Goal: Information Seeking & Learning: Learn about a topic

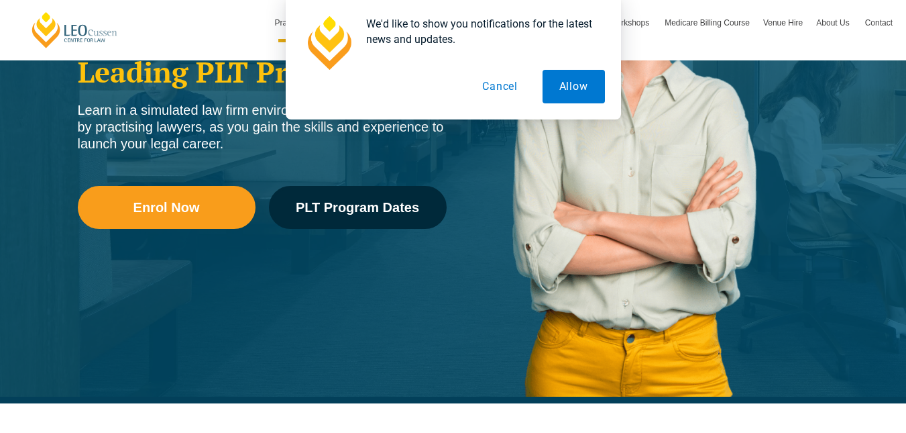
click at [506, 94] on button "Cancel" at bounding box center [500, 87] width 69 height 34
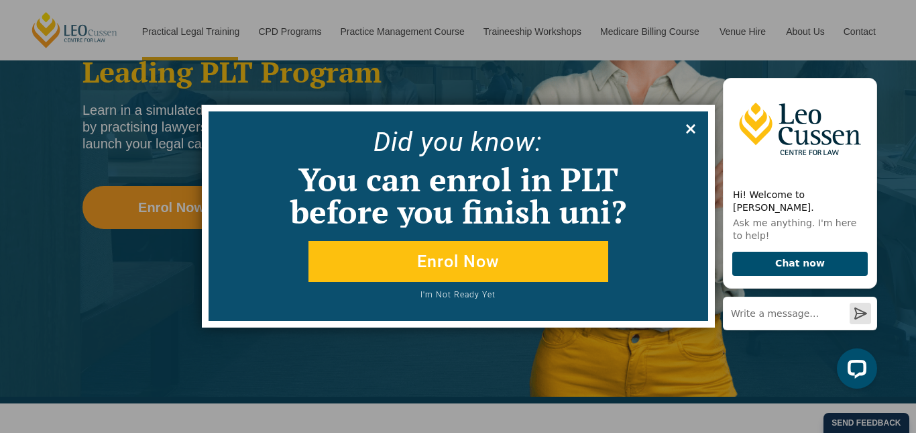
click at [697, 123] on icon at bounding box center [691, 128] width 15 height 15
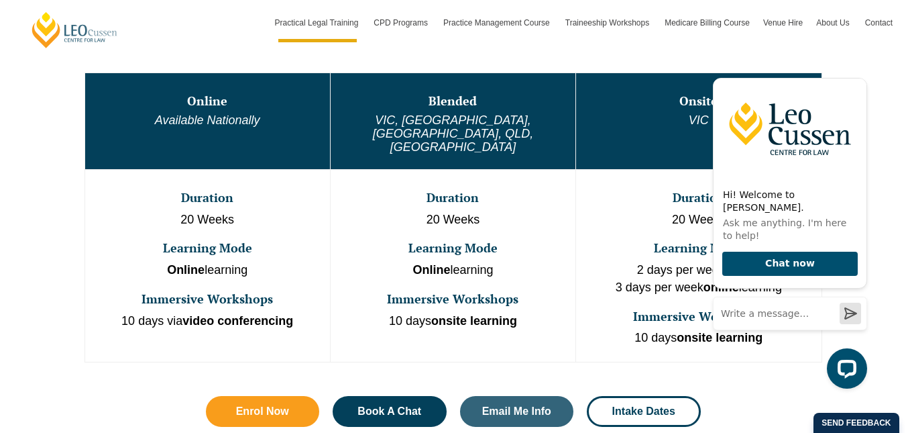
scroll to position [785, 0]
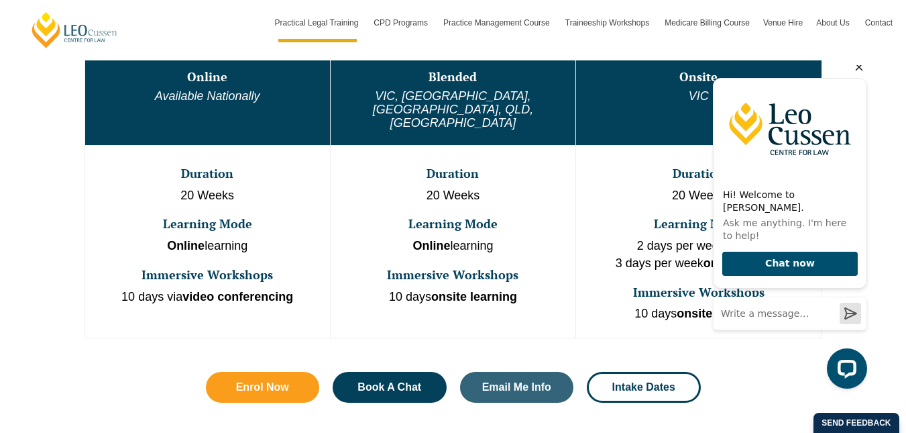
click at [857, 75] on icon "Hide greeting" at bounding box center [859, 67] width 16 height 16
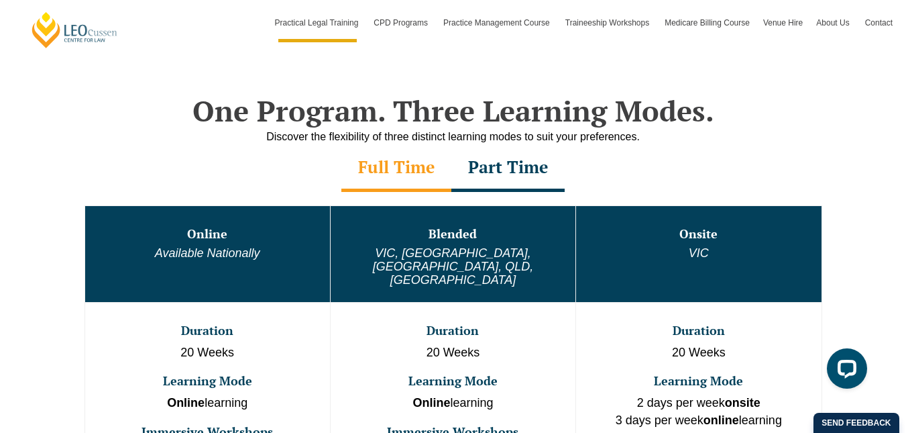
scroll to position [665, 0]
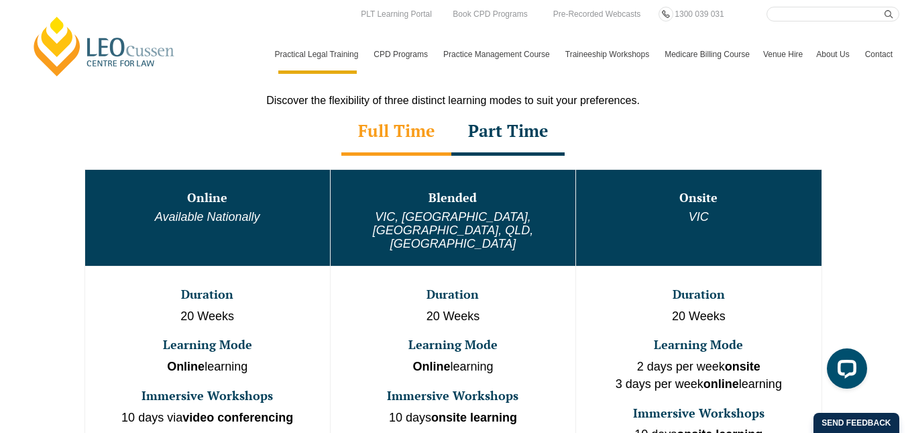
click at [493, 136] on div "Part Time" at bounding box center [507, 132] width 113 height 47
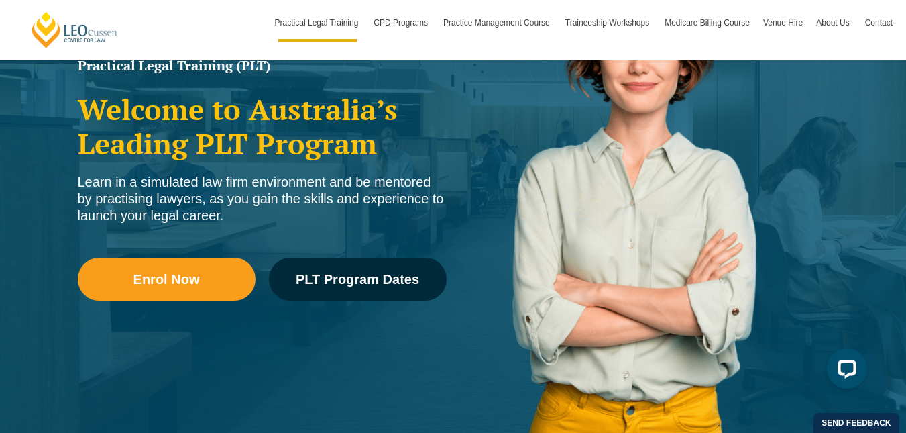
scroll to position [256, 0]
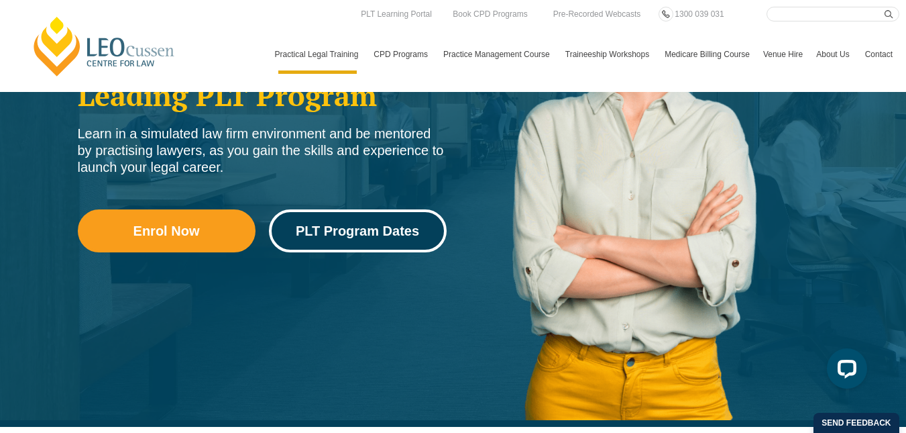
click at [404, 227] on span "PLT Program Dates" at bounding box center [357, 230] width 123 height 13
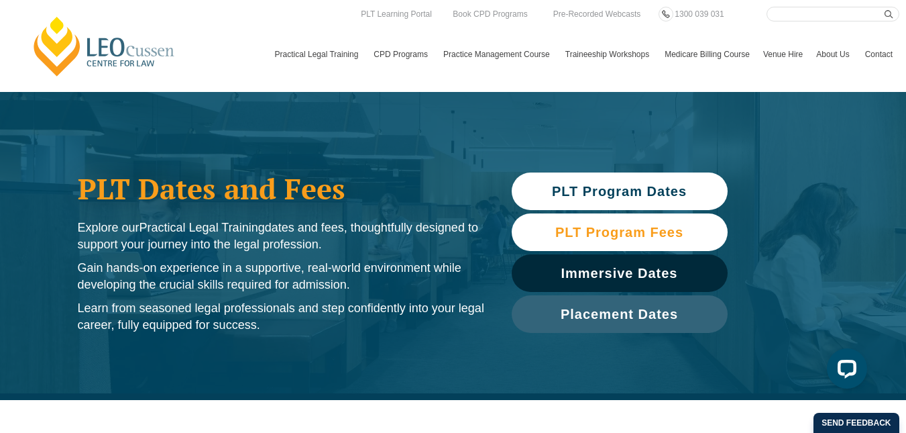
click at [607, 231] on span "PLT Program Fees" at bounding box center [619, 231] width 128 height 13
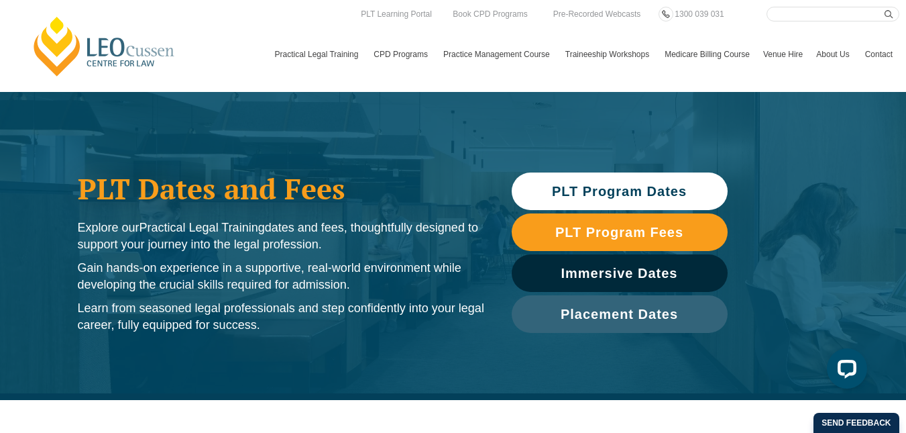
click at [590, 186] on span "PLT Program Dates" at bounding box center [619, 190] width 135 height 13
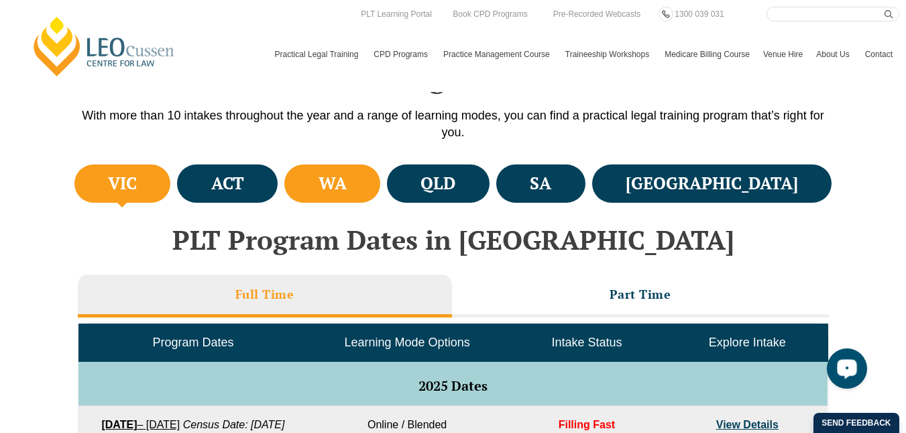
click at [376, 166] on li "WA" at bounding box center [332, 183] width 96 height 38
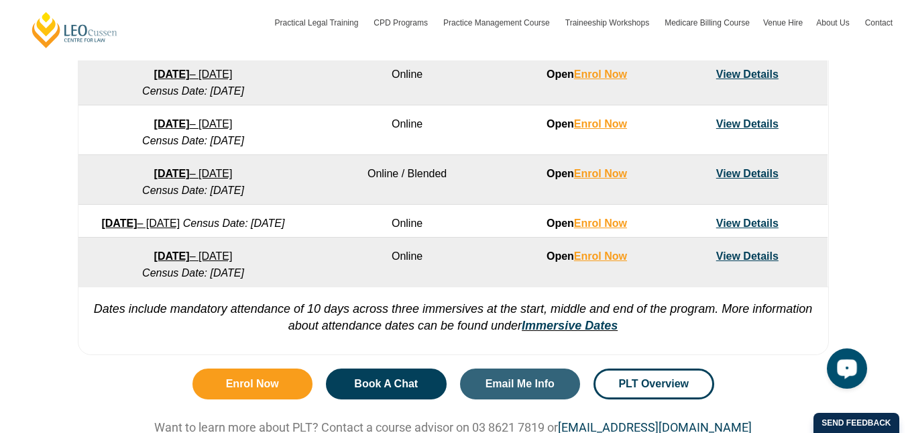
scroll to position [1123, 0]
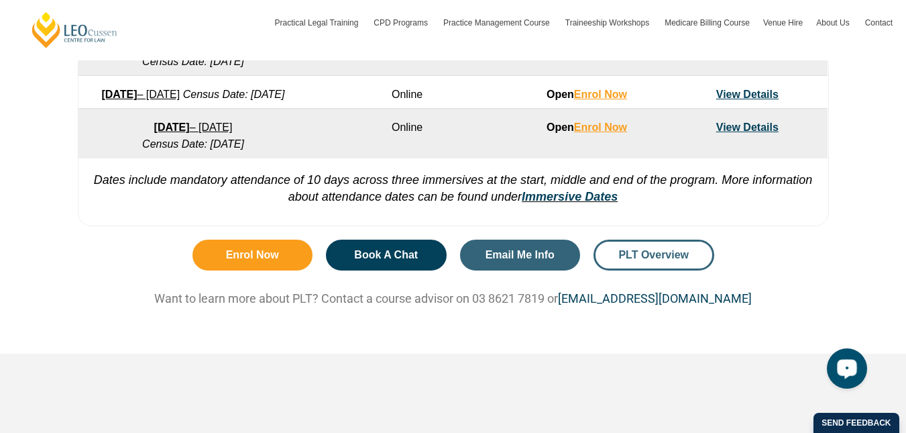
click at [650, 260] on span "PLT Overview" at bounding box center [653, 255] width 70 height 11
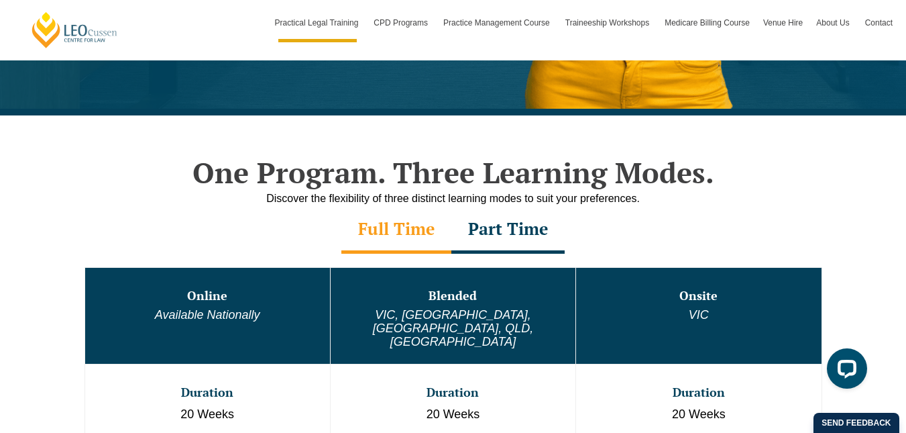
scroll to position [555, 0]
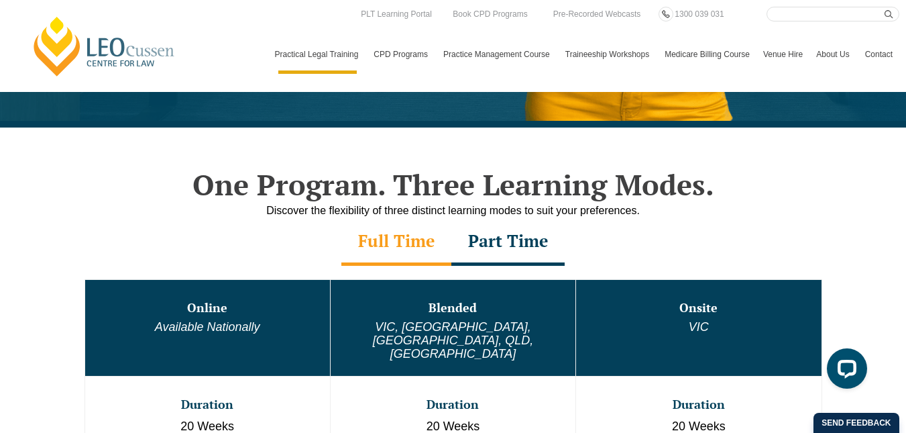
click at [501, 230] on div "Part Time" at bounding box center [507, 242] width 113 height 47
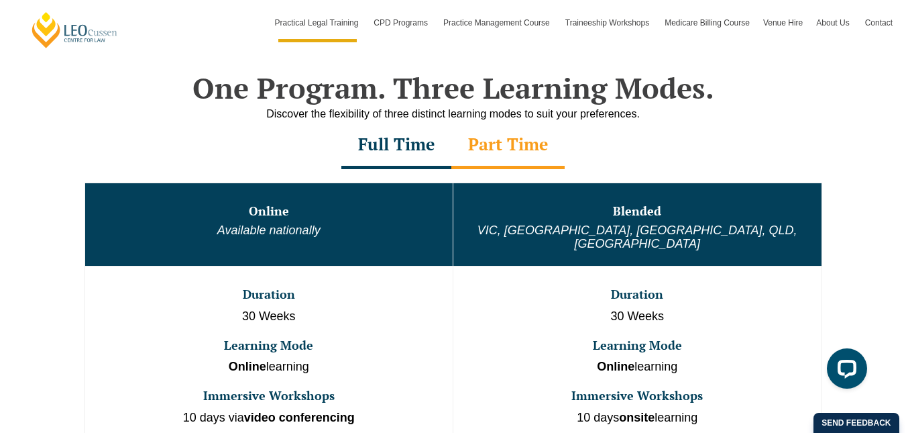
scroll to position [663, 0]
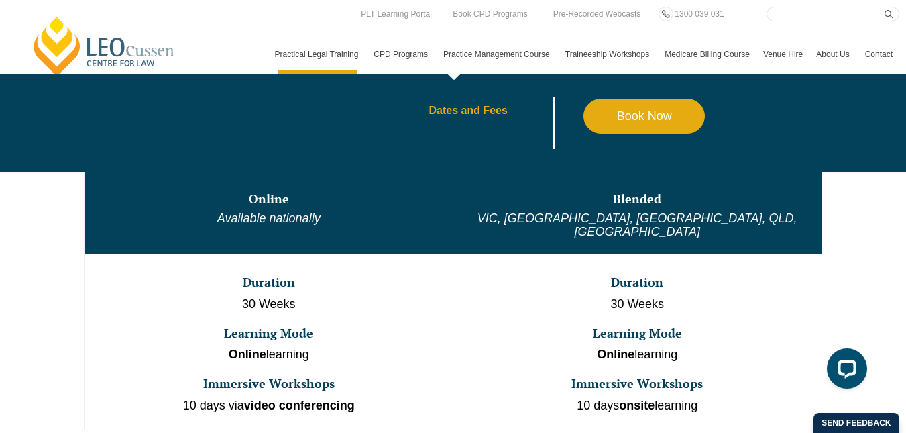
click at [429, 116] on link "Dates and Fees" at bounding box center [506, 110] width 155 height 11
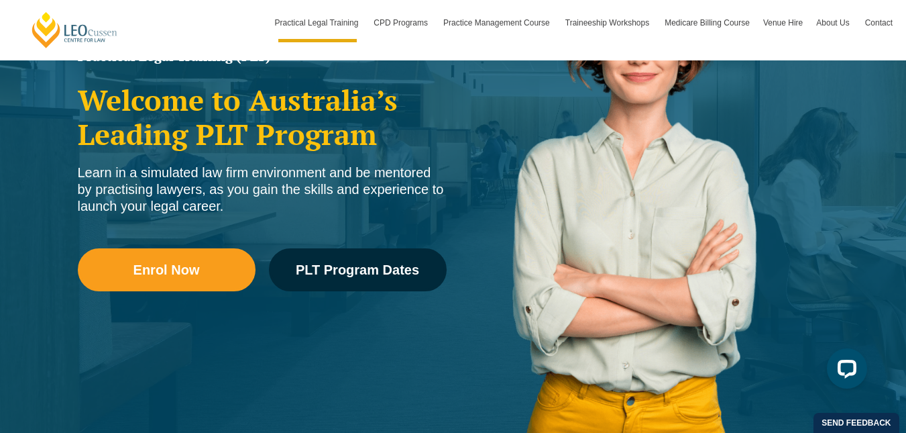
scroll to position [276, 0]
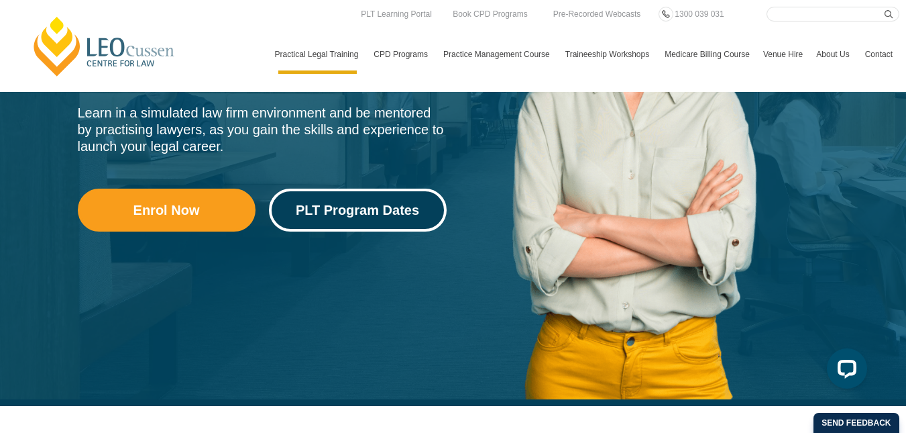
click at [343, 225] on link "PLT Program Dates" at bounding box center [358, 209] width 178 height 43
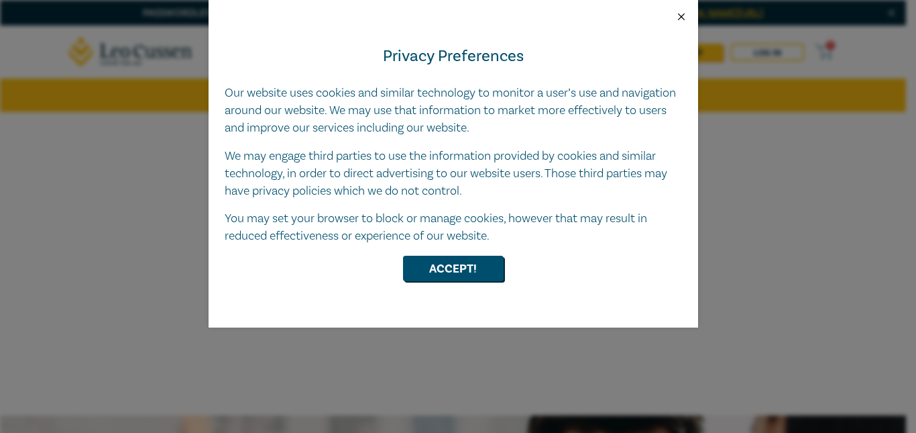
click at [680, 17] on button "Close" at bounding box center [681, 17] width 12 height 12
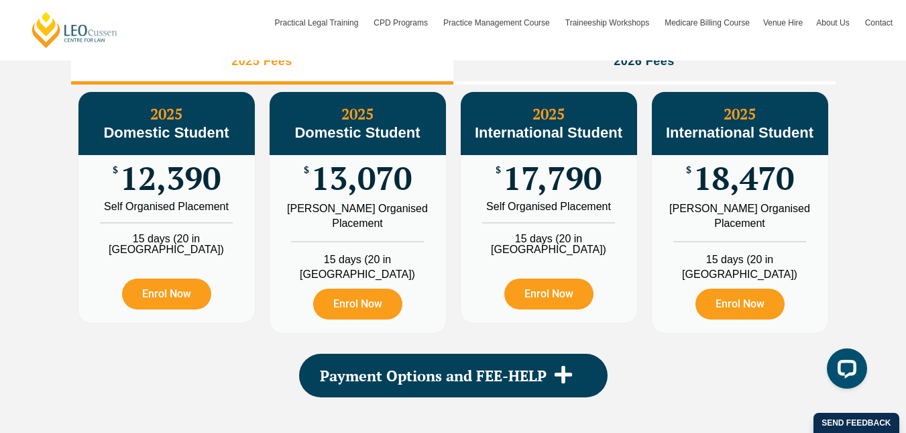
scroll to position [1622, 0]
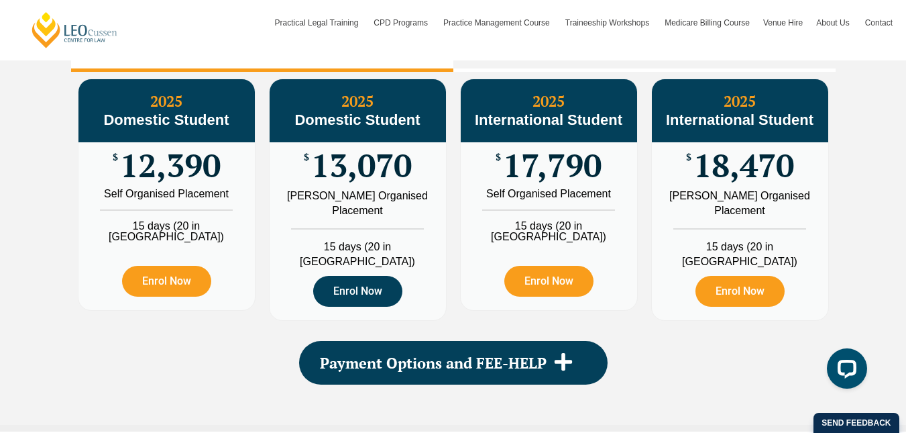
click at [357, 292] on link "Enrol Now" at bounding box center [357, 291] width 89 height 31
